Goal: Task Accomplishment & Management: Use online tool/utility

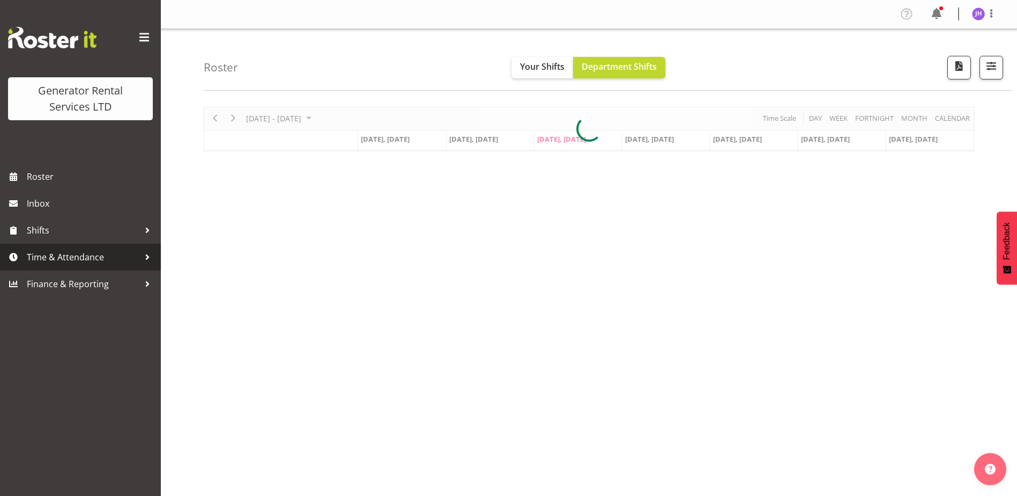
click at [55, 263] on span "Time & Attendance" at bounding box center [83, 257] width 113 height 16
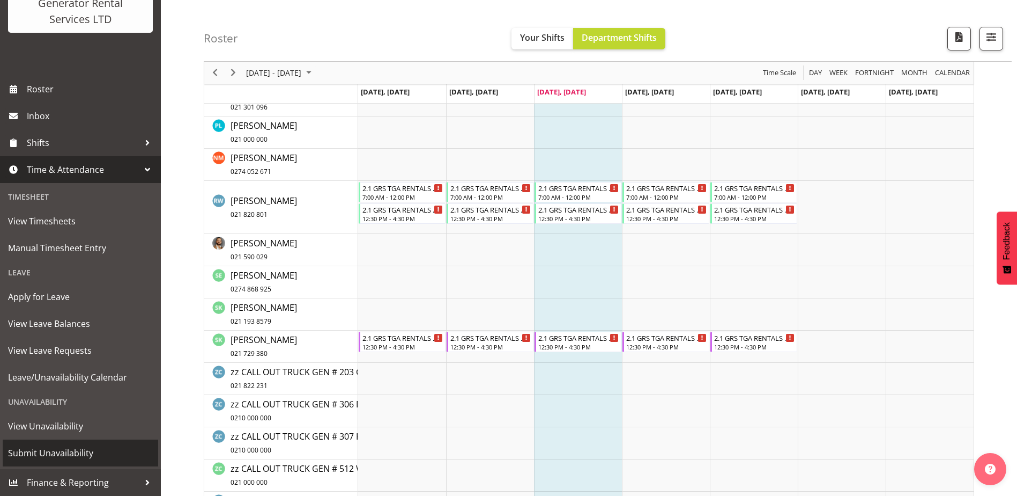
scroll to position [375, 0]
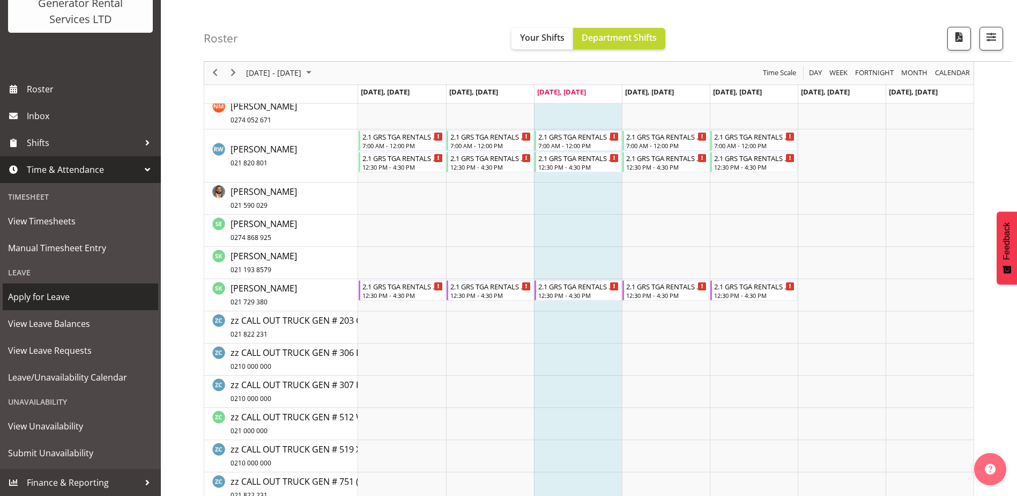
click at [55, 305] on link "Apply for Leave" at bounding box center [81, 296] width 156 height 27
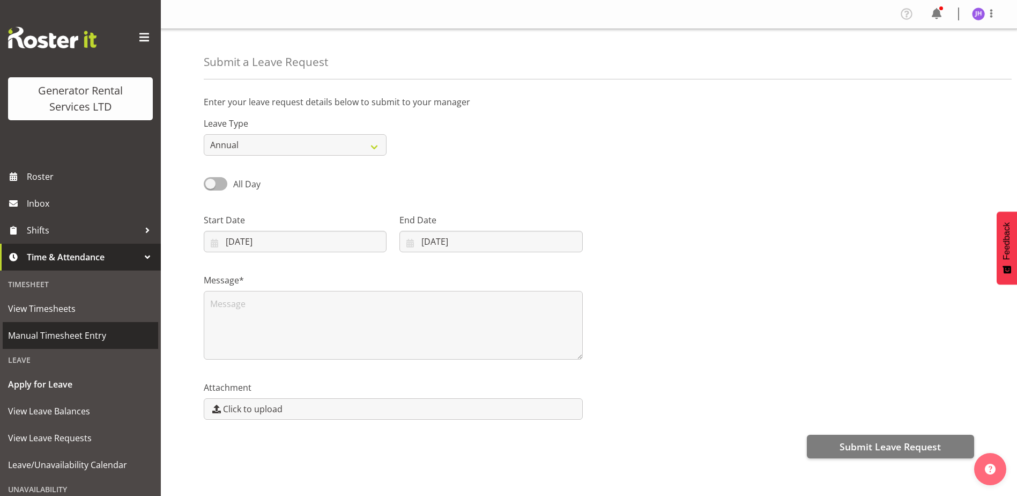
click at [61, 331] on span "Manual Timesheet Entry" at bounding box center [80, 335] width 145 height 16
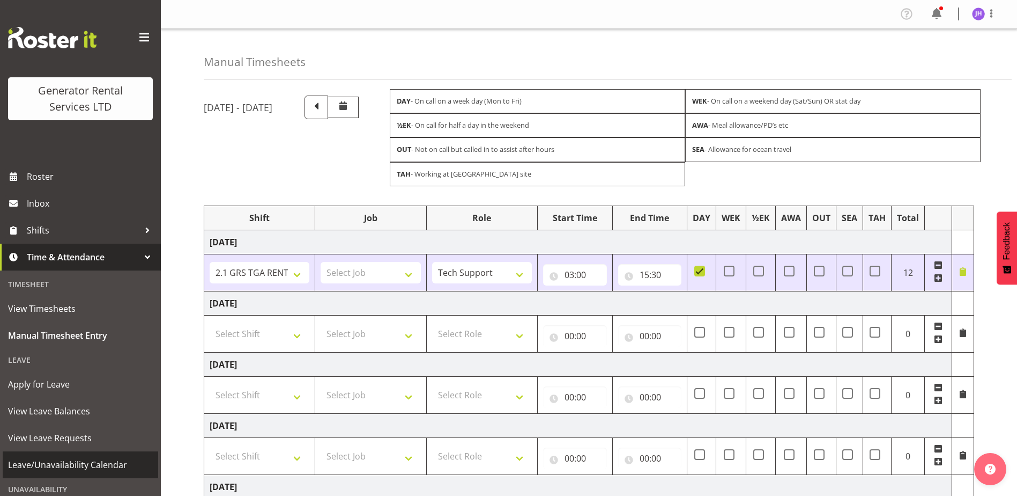
click at [59, 465] on span "Leave/Unavailability Calendar" at bounding box center [80, 464] width 145 height 16
